Goal: Information Seeking & Learning: Learn about a topic

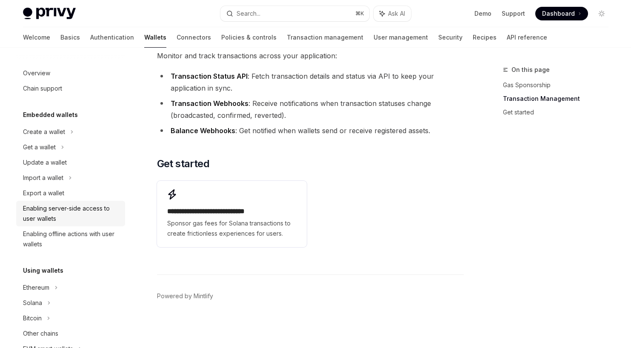
click at [72, 202] on link "Enabling server-side access to user wallets" at bounding box center [70, 214] width 109 height 26
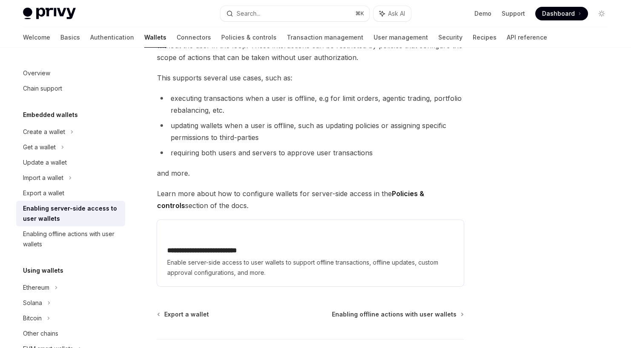
scroll to position [79, 0]
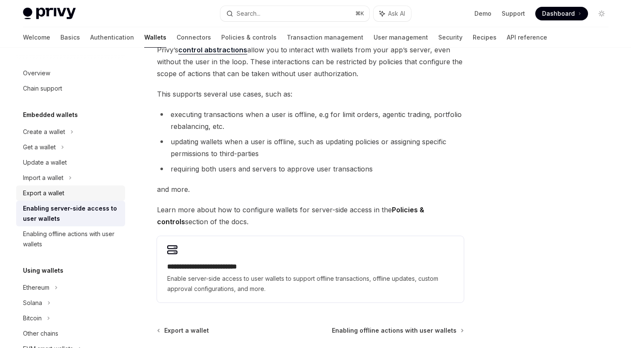
click at [104, 192] on div "Export a wallet" at bounding box center [71, 193] width 97 height 10
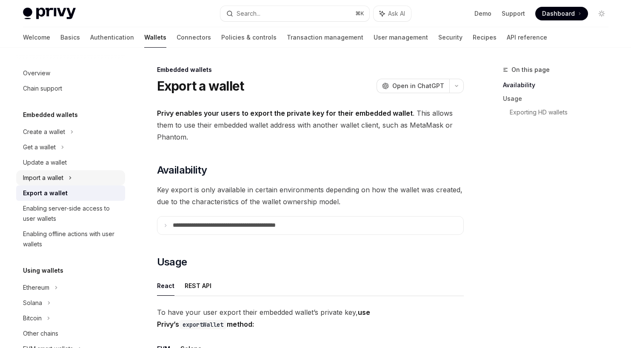
click at [103, 178] on div "Import a wallet" at bounding box center [70, 177] width 109 height 15
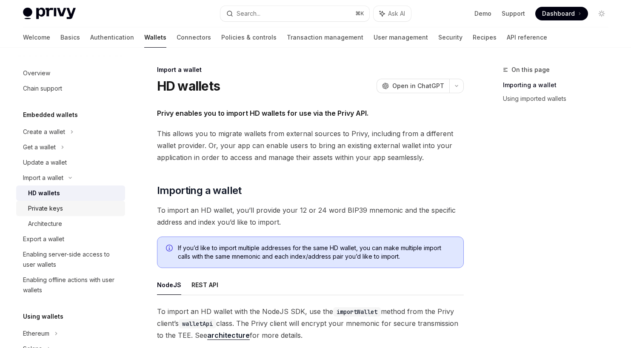
click at [92, 207] on div "Private keys" at bounding box center [74, 208] width 92 height 10
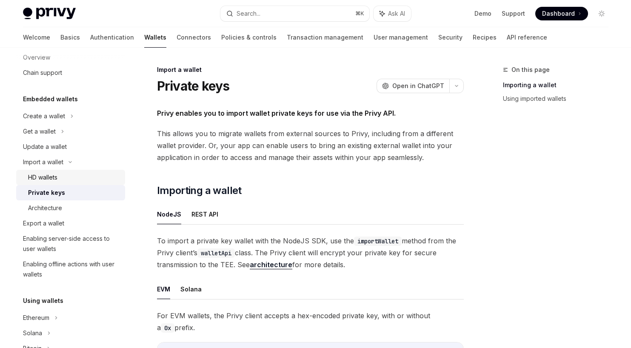
scroll to position [28, 0]
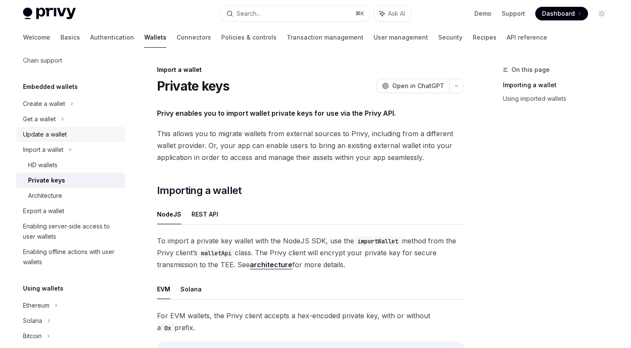
click at [108, 136] on div "Update a wallet" at bounding box center [71, 134] width 97 height 10
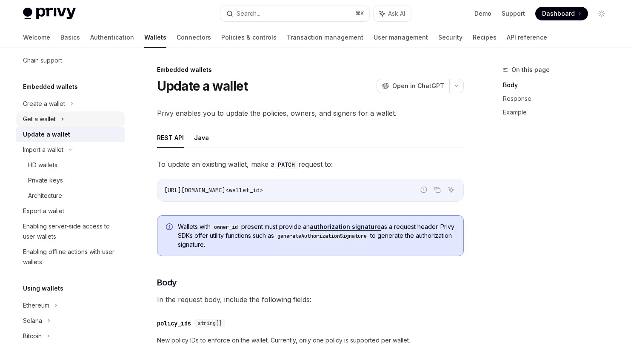
click at [109, 117] on div "Get a wallet" at bounding box center [70, 118] width 109 height 15
type textarea "*"
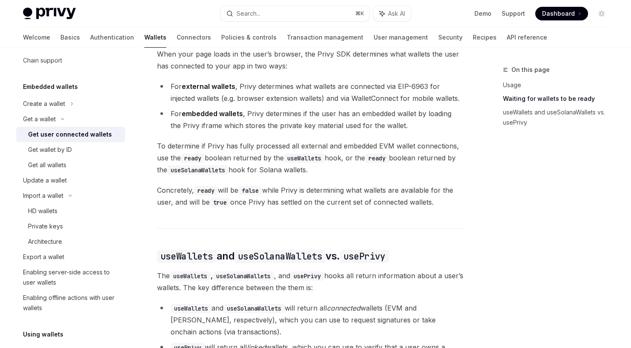
scroll to position [532, 0]
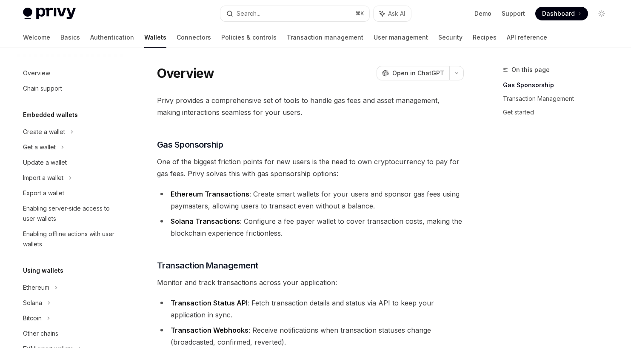
scroll to position [15, 0]
